Goal: Transaction & Acquisition: Purchase product/service

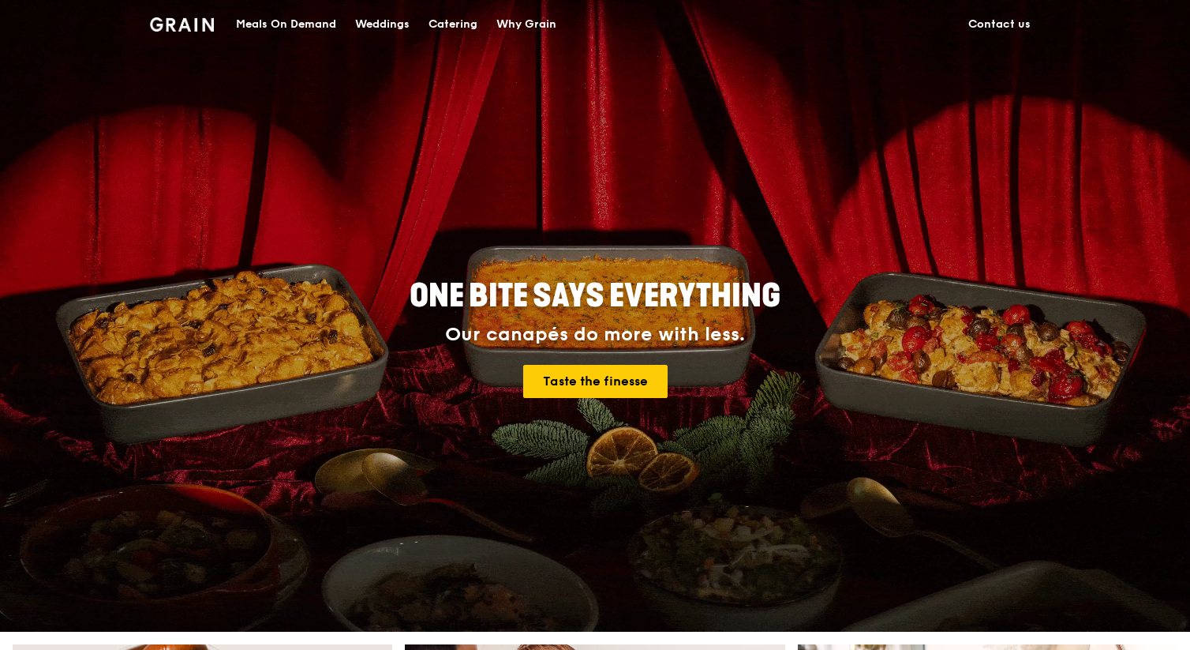
click at [457, 28] on div "Catering" at bounding box center [453, 24] width 49 height 47
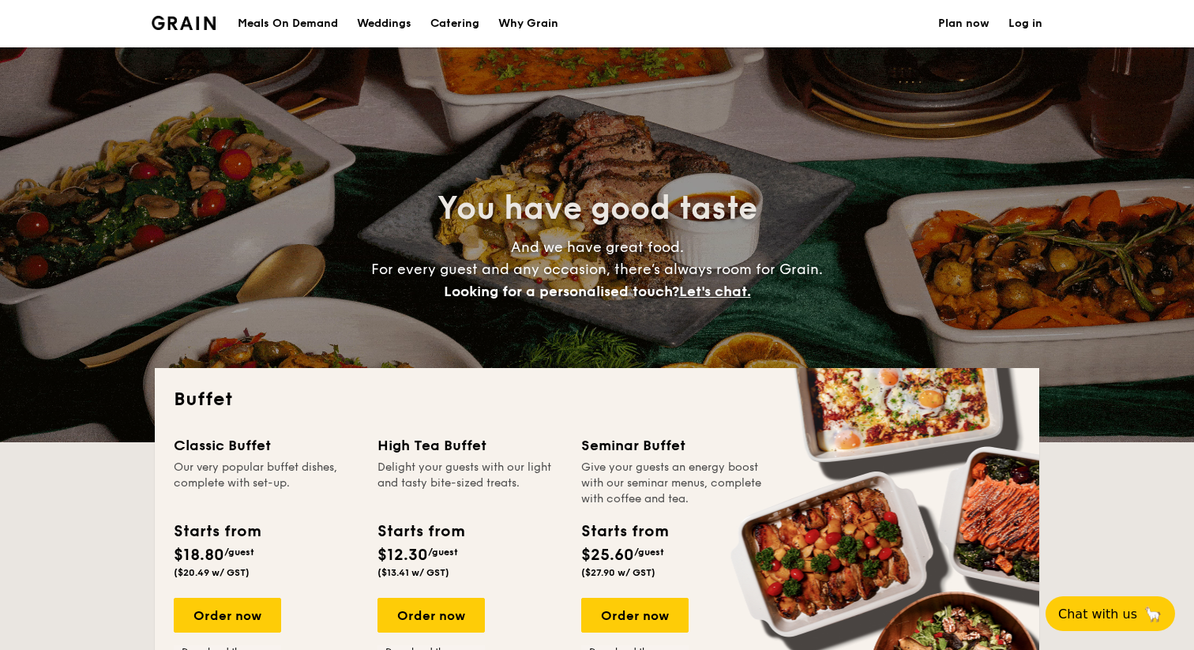
select select
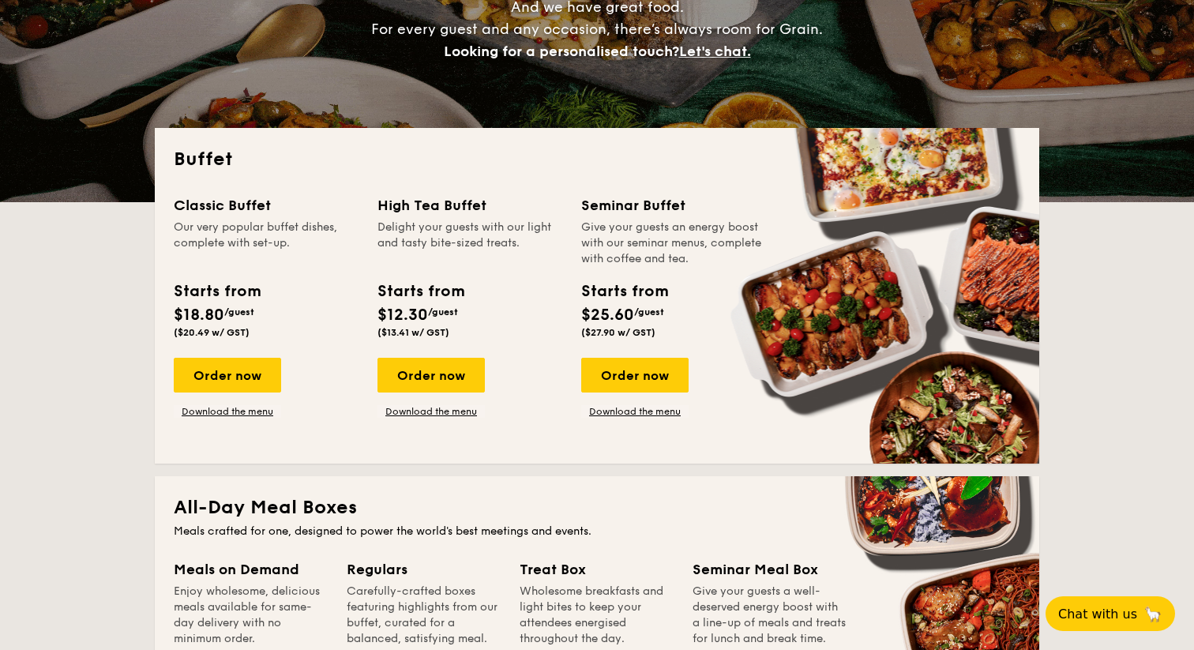
scroll to position [238, 0]
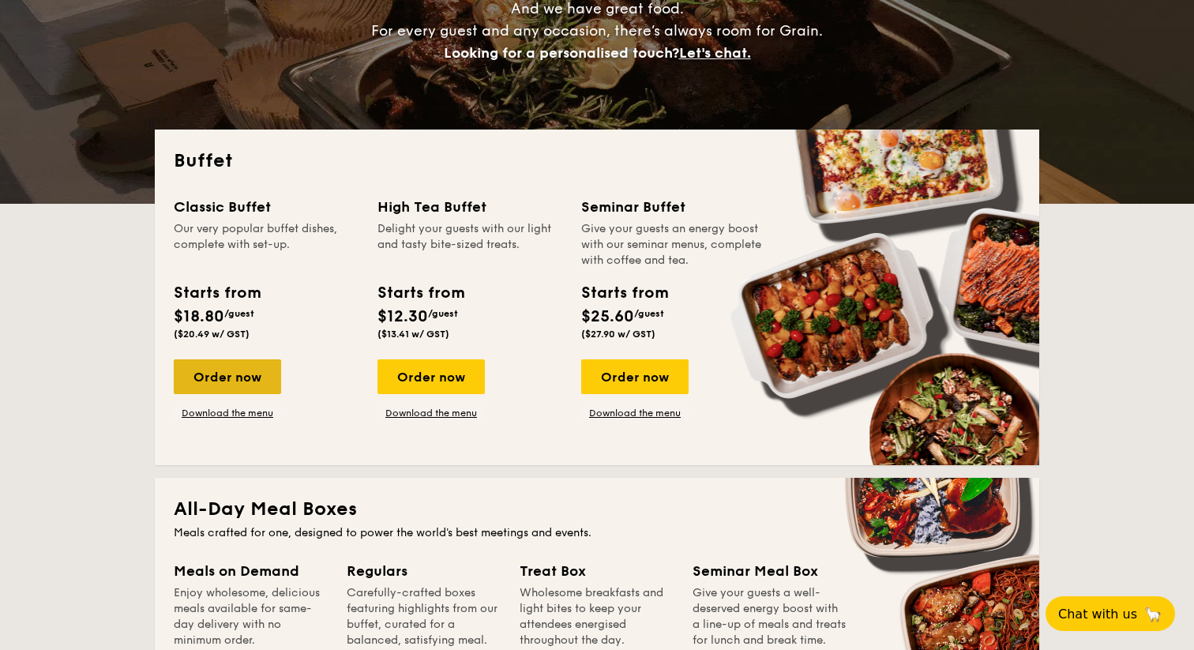
click at [246, 384] on div "Order now" at bounding box center [227, 376] width 107 height 35
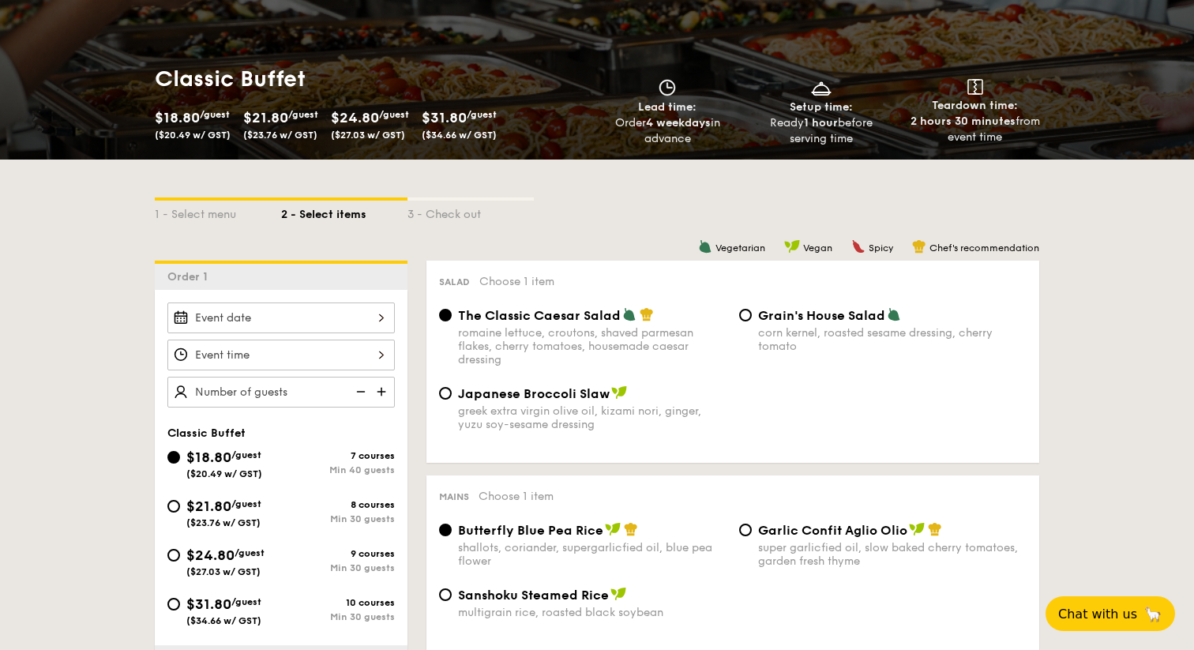
scroll to position [352, 0]
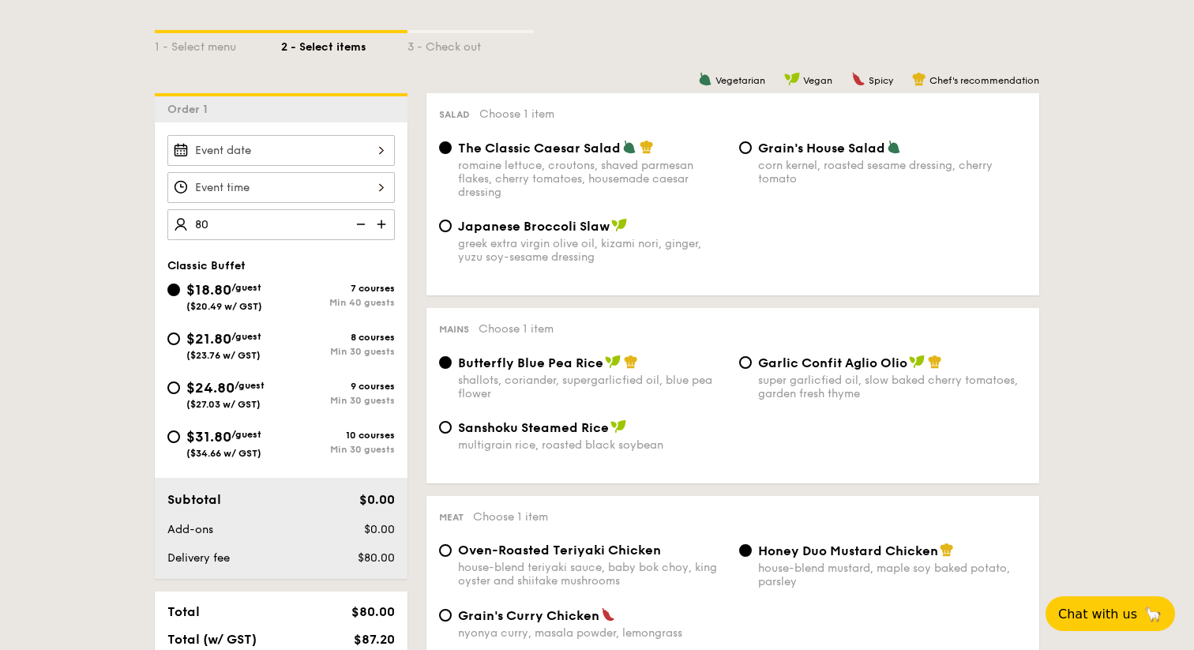
type input "8"
type input "80 guests"
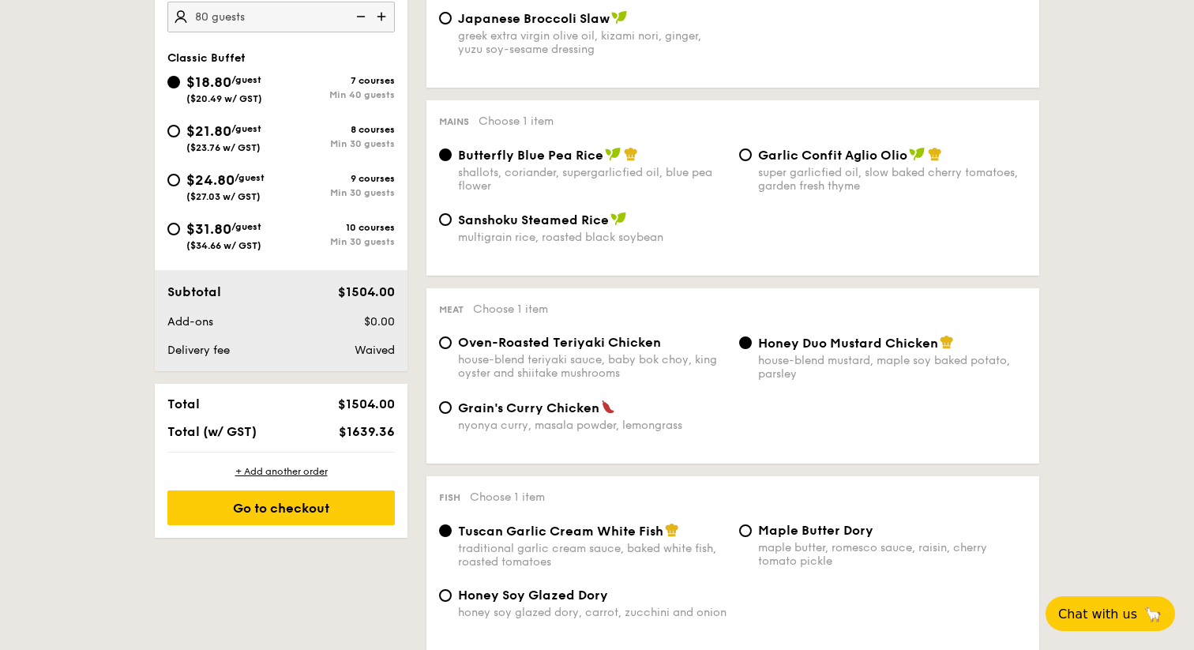
scroll to position [560, 0]
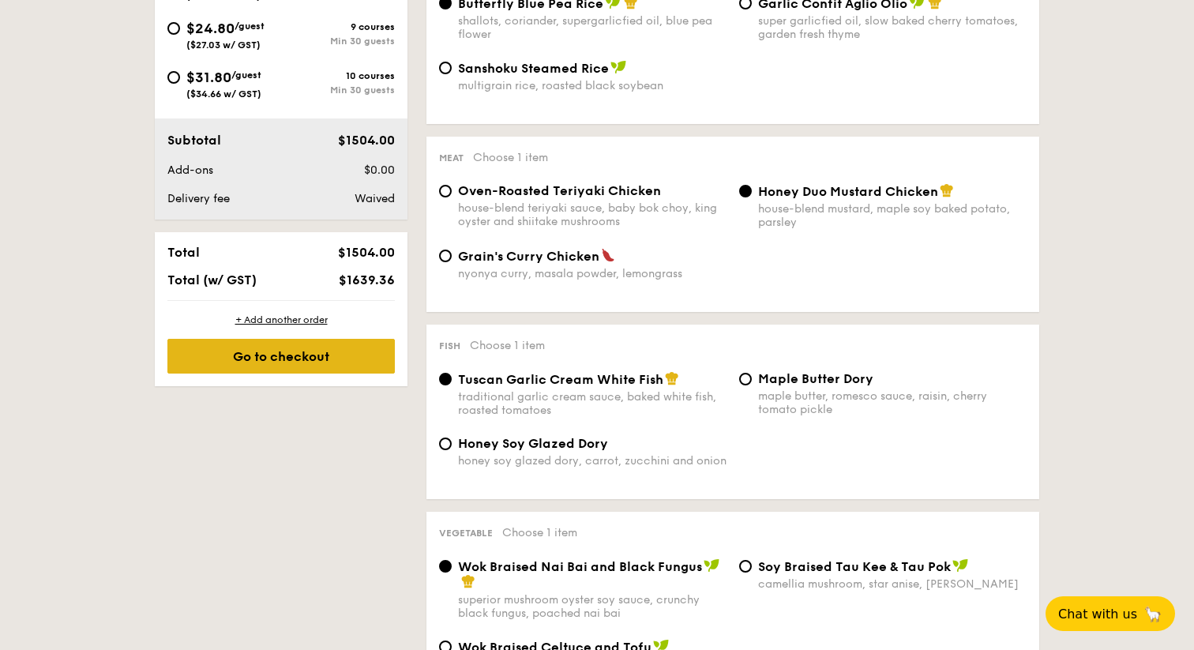
click at [365, 367] on div "Go to checkout" at bounding box center [280, 356] width 227 height 35
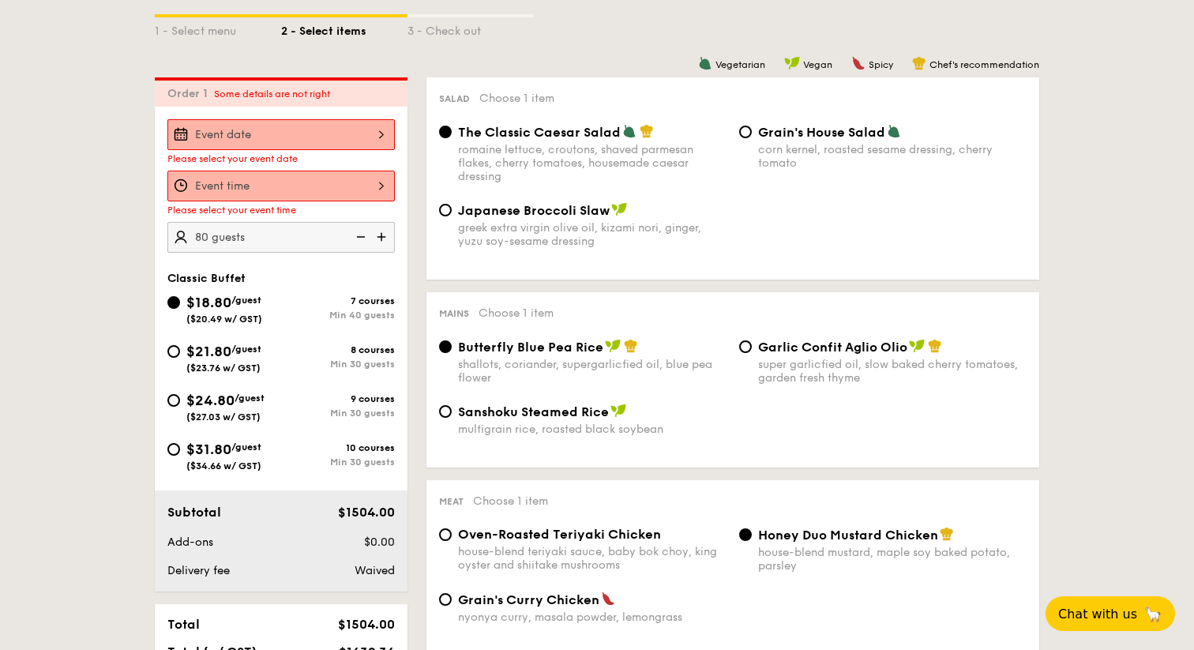
scroll to position [338, 0]
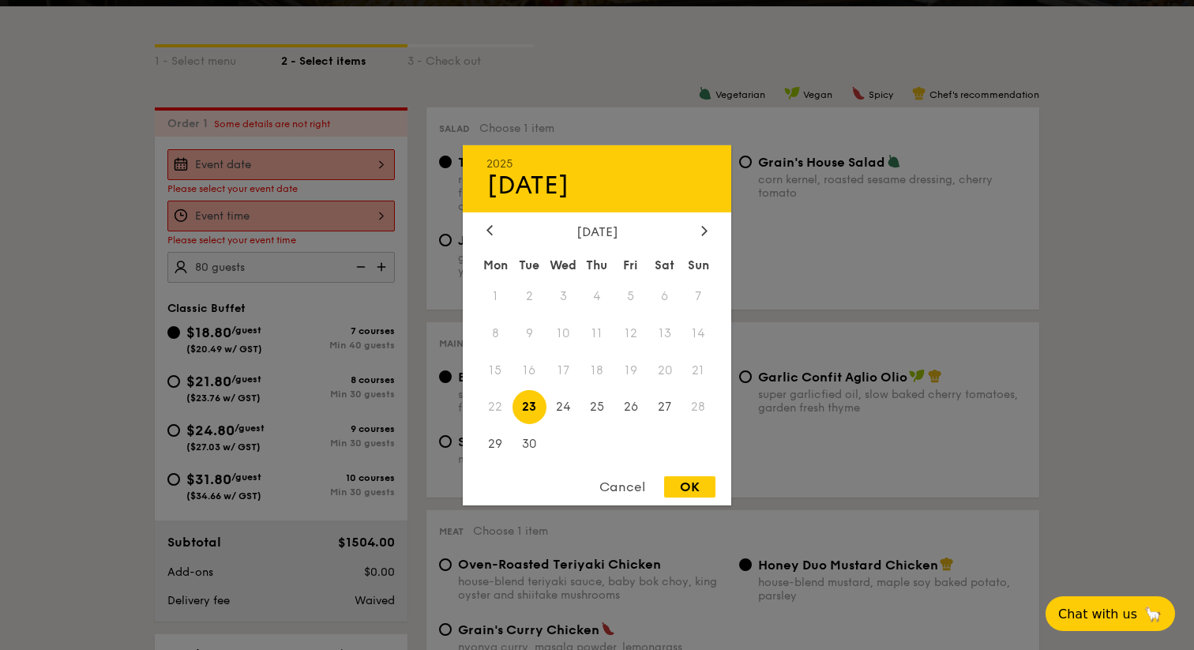
click at [348, 163] on div "2025 Sep [DATE] Tue Wed Thu Fri Sat Sun 1 2 3 4 5 6 7 8 9 10 11 12 13 14 15 16 …" at bounding box center [280, 164] width 227 height 31
click at [698, 486] on div "OK" at bounding box center [689, 486] width 51 height 21
type input "[DATE]"
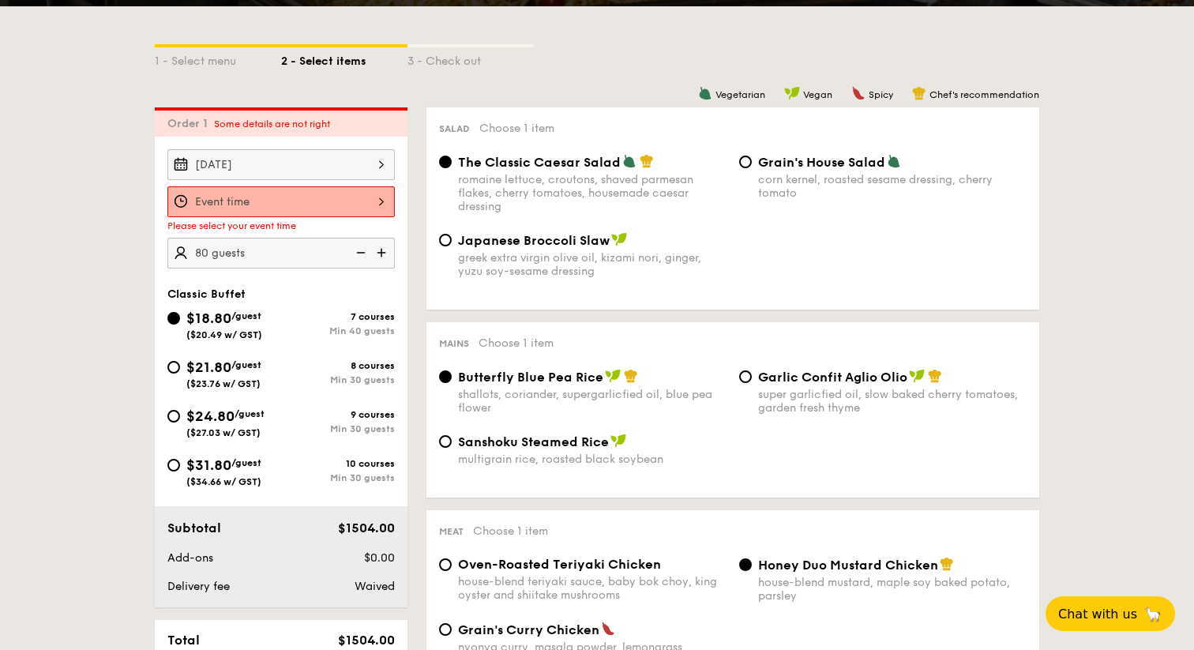
click at [299, 211] on div at bounding box center [280, 201] width 227 height 31
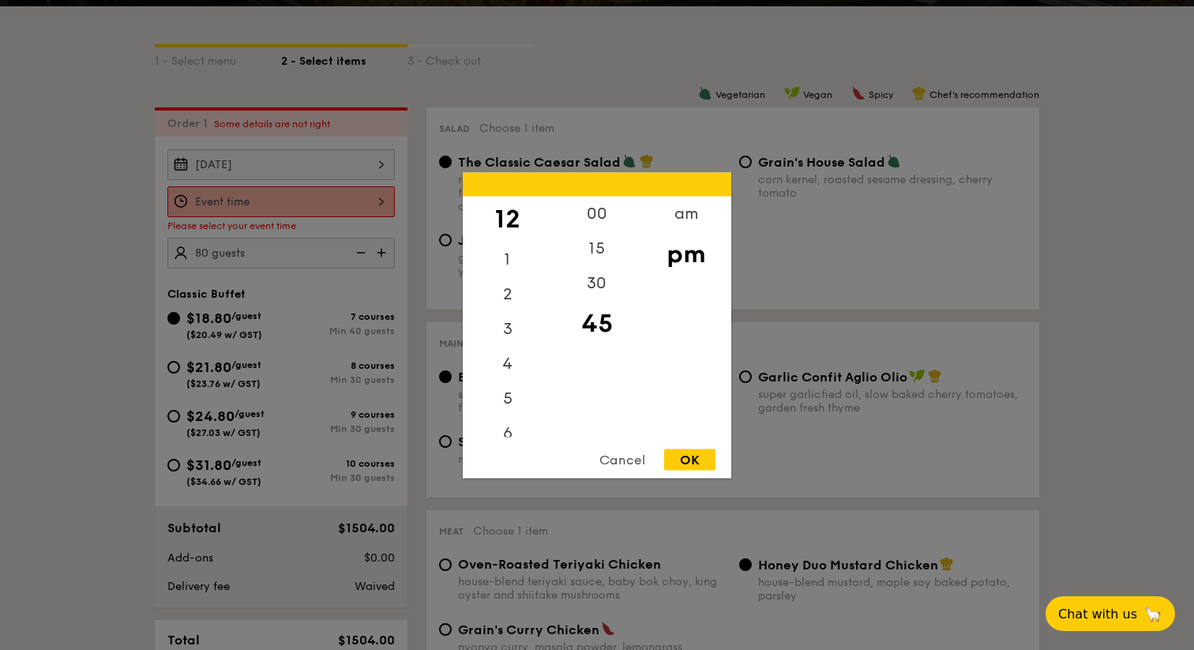
click at [686, 462] on div "OK" at bounding box center [689, 458] width 51 height 21
type input "12:45PM"
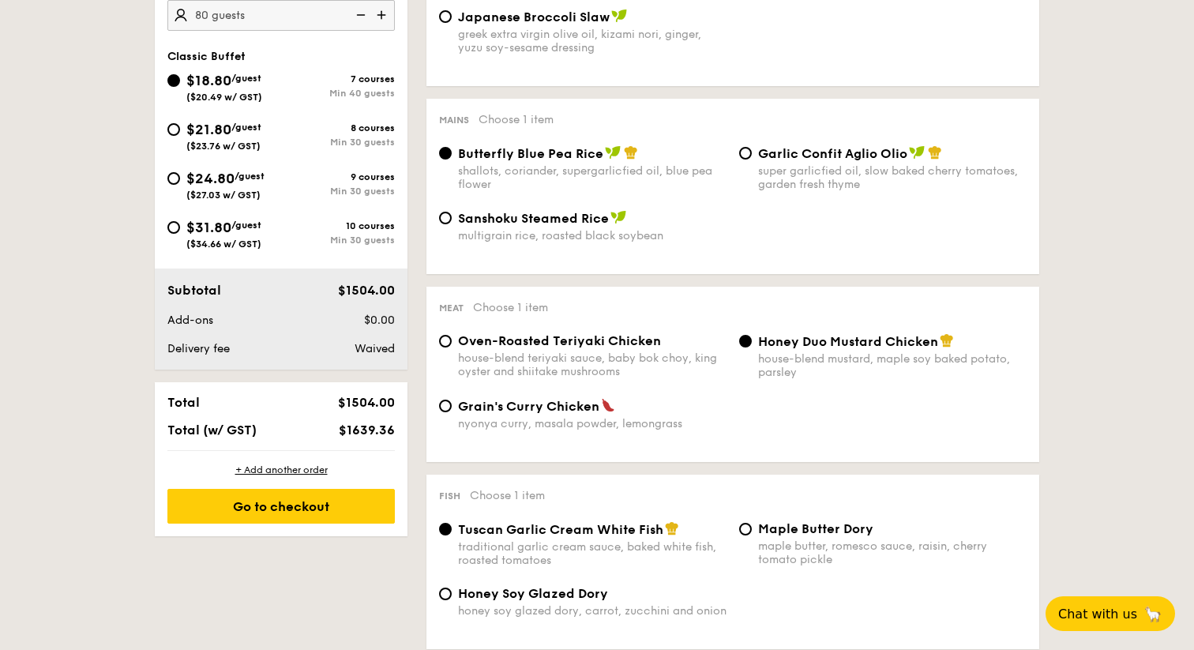
scroll to position [663, 0]
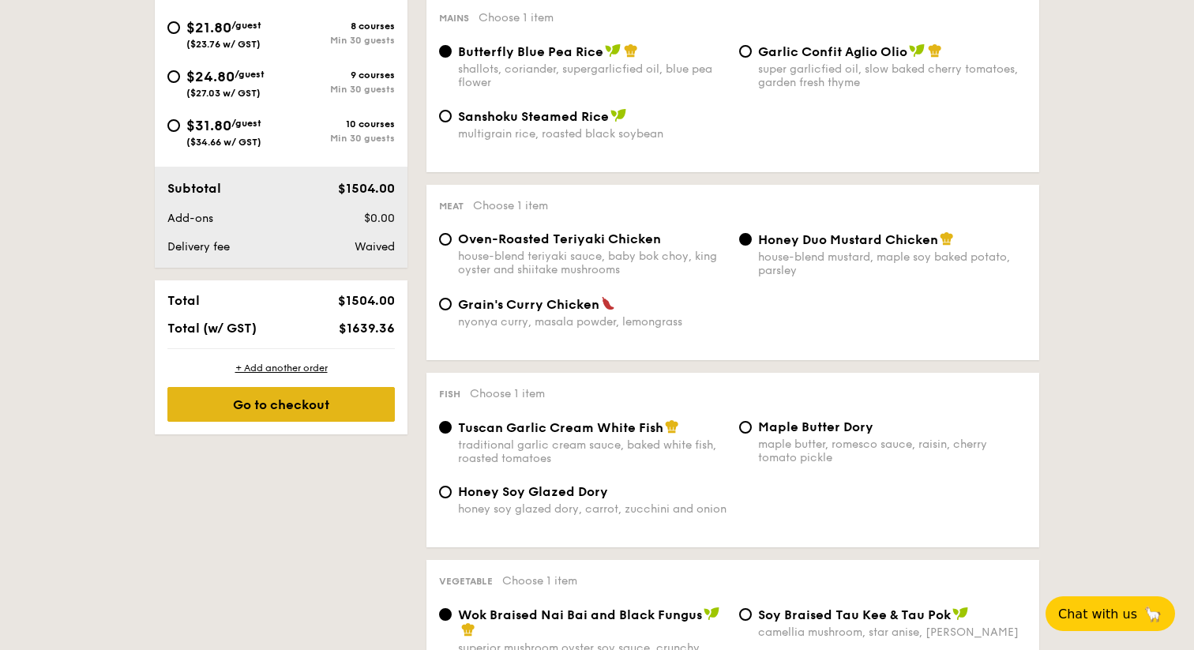
click at [380, 420] on div "Go to checkout" at bounding box center [280, 404] width 227 height 35
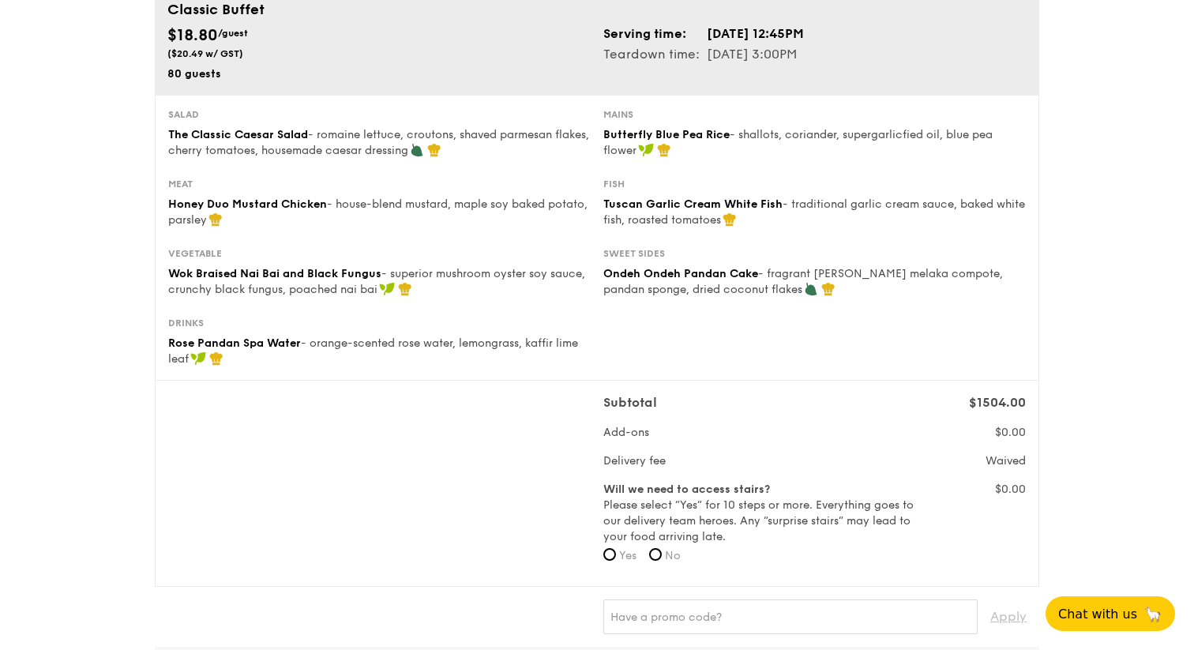
scroll to position [142, 0]
click at [662, 552] on input "No" at bounding box center [655, 552] width 13 height 13
radio input "true"
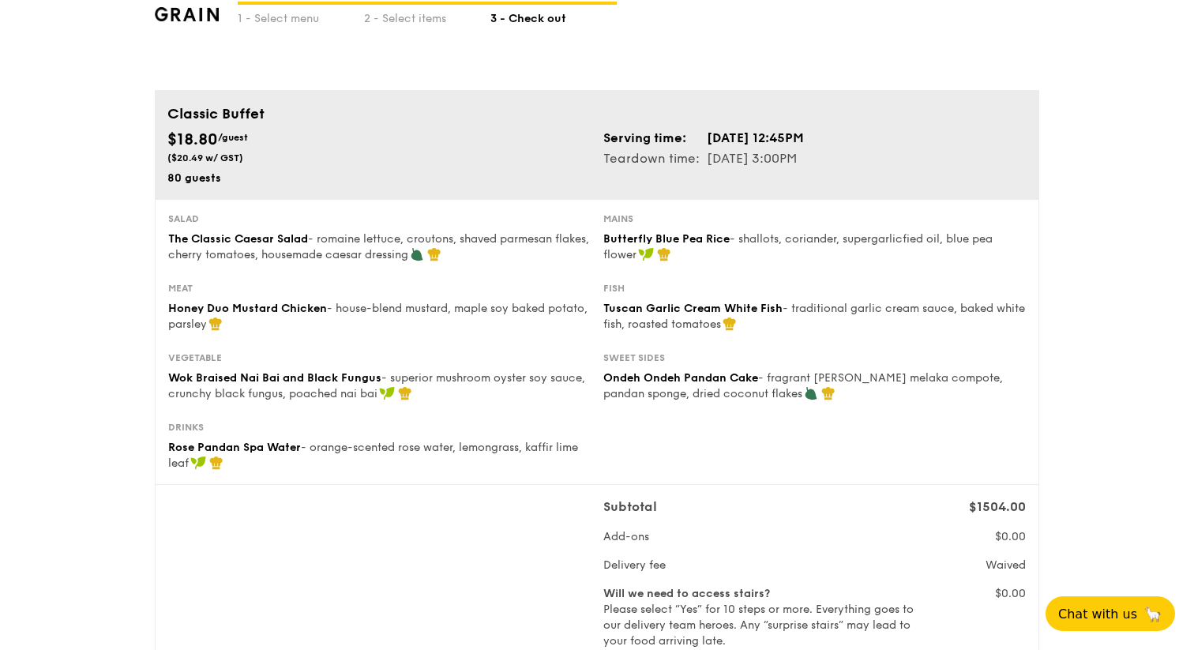
scroll to position [58, 0]
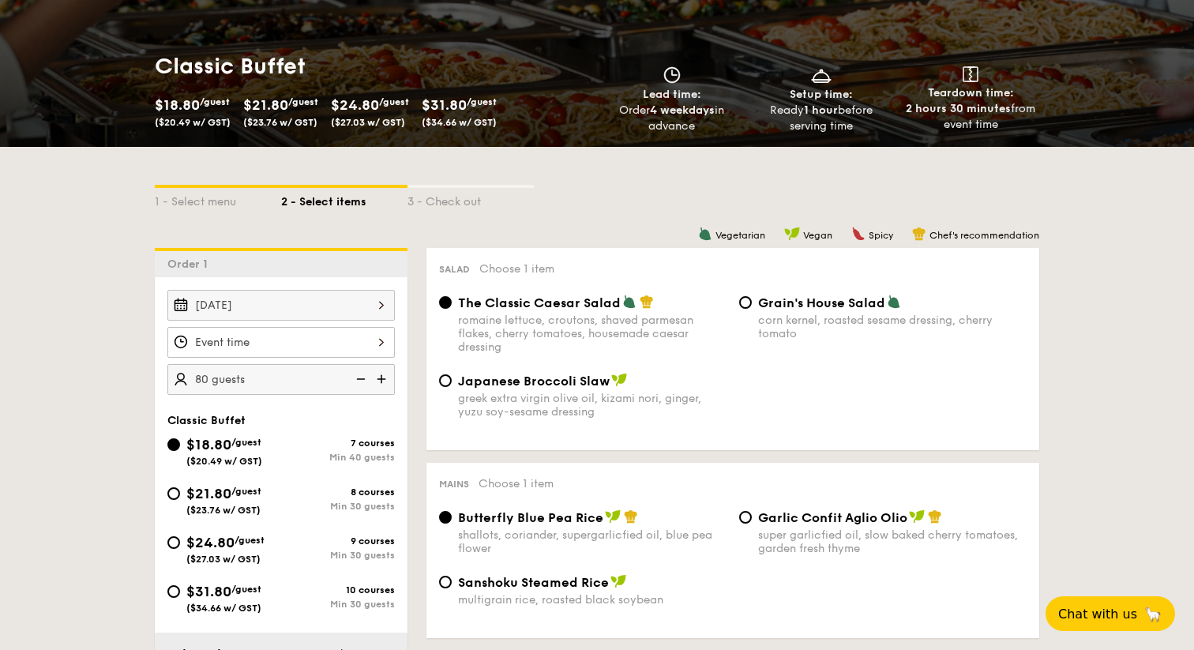
scroll to position [201, 0]
